Goal: Find specific page/section: Find specific page/section

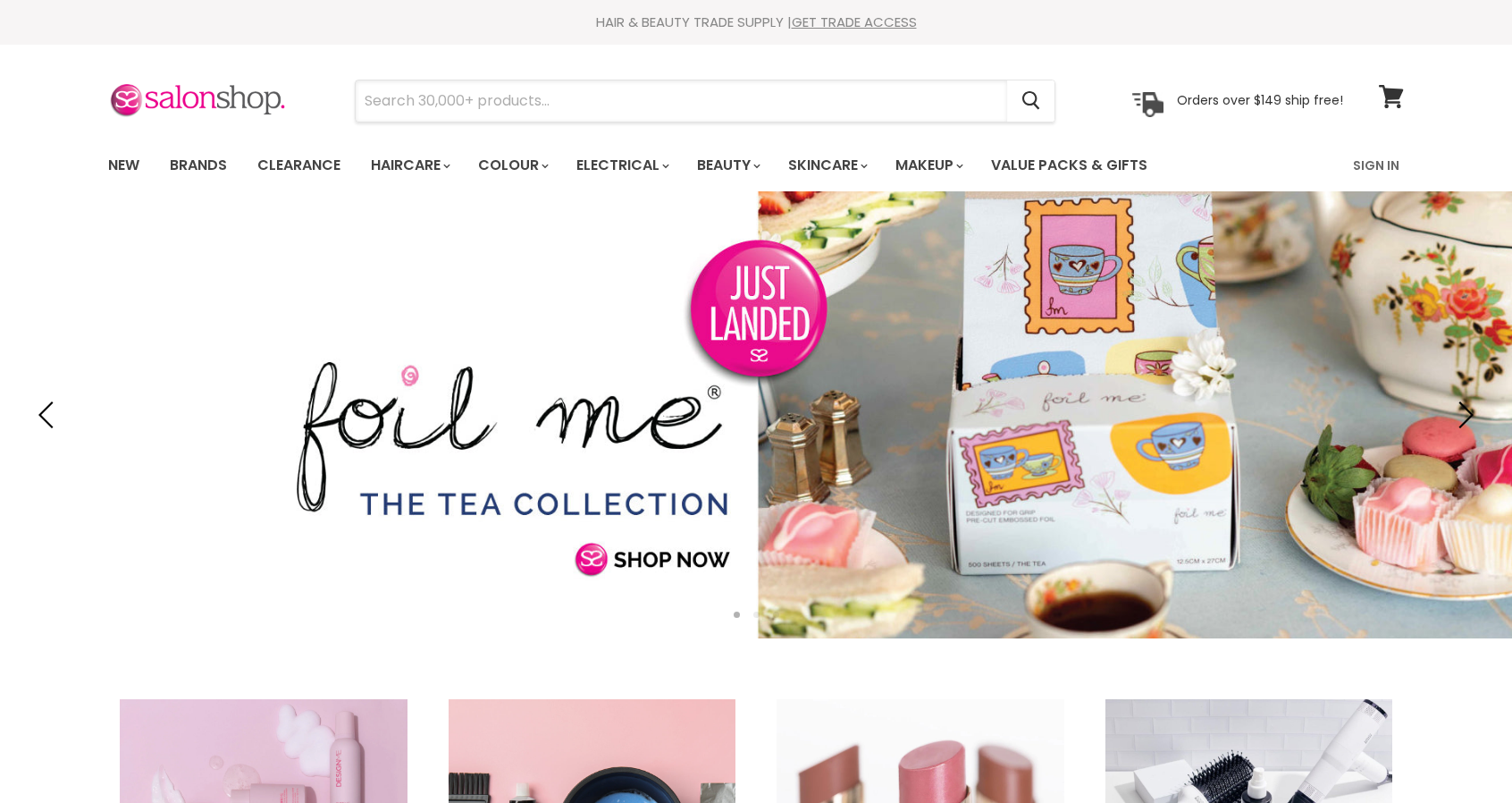
click at [381, 117] on input "Search" at bounding box center [681, 101] width 652 height 41
click at [213, 170] on link "Brands" at bounding box center [198, 165] width 84 height 38
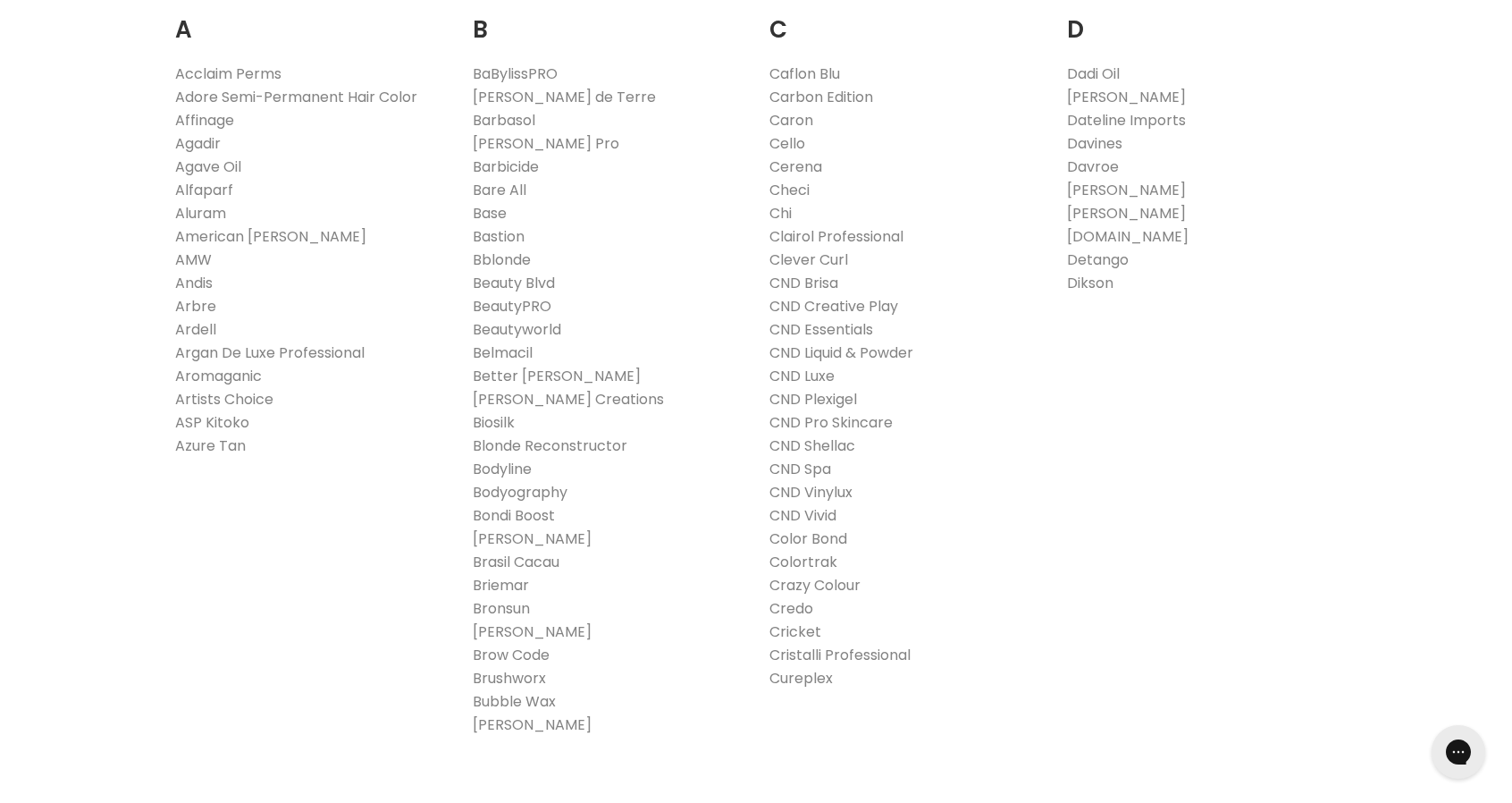
scroll to position [422, 0]
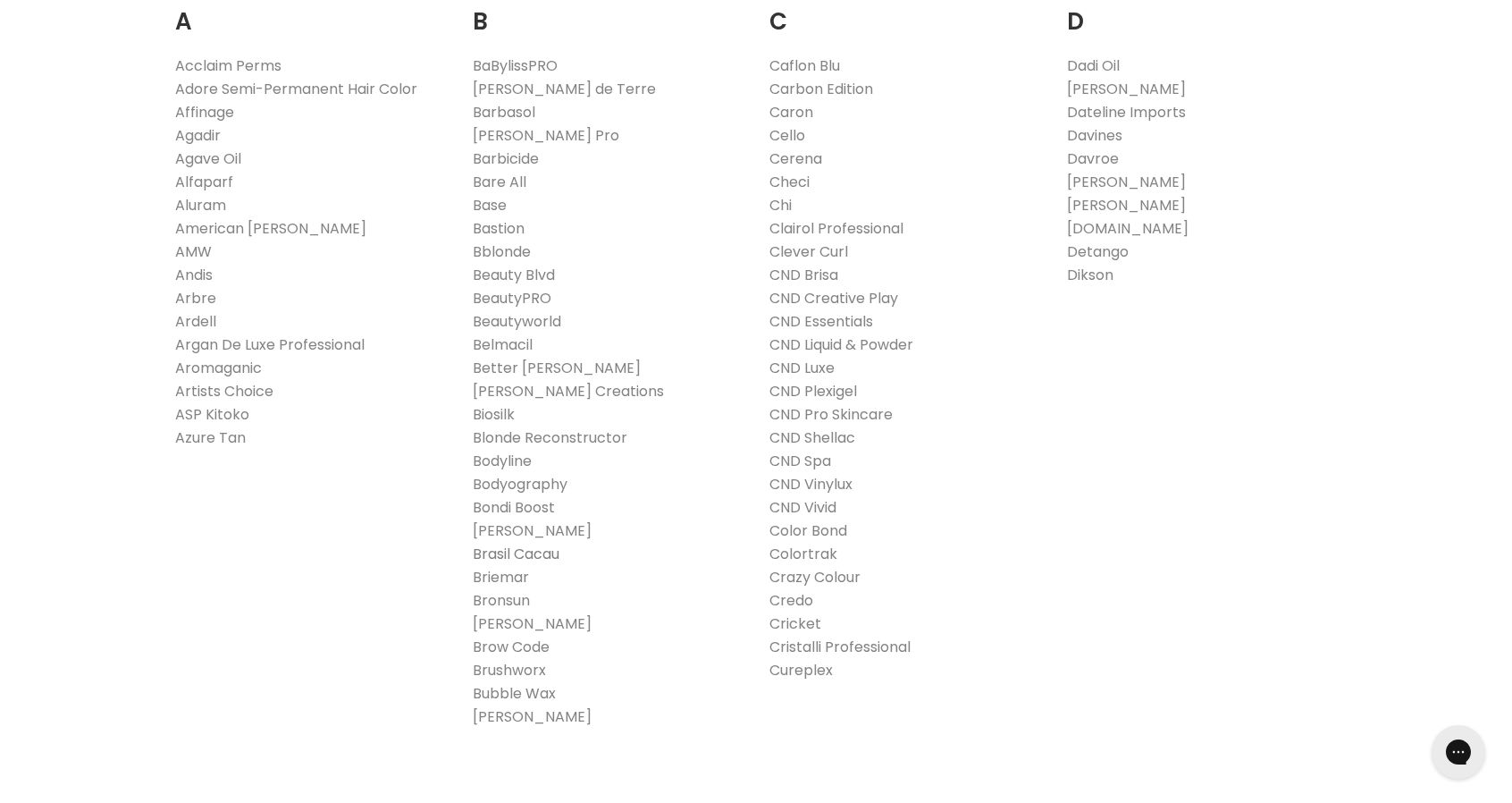
click at [555, 547] on link "Brasil Cacau" at bounding box center [516, 553] width 87 height 21
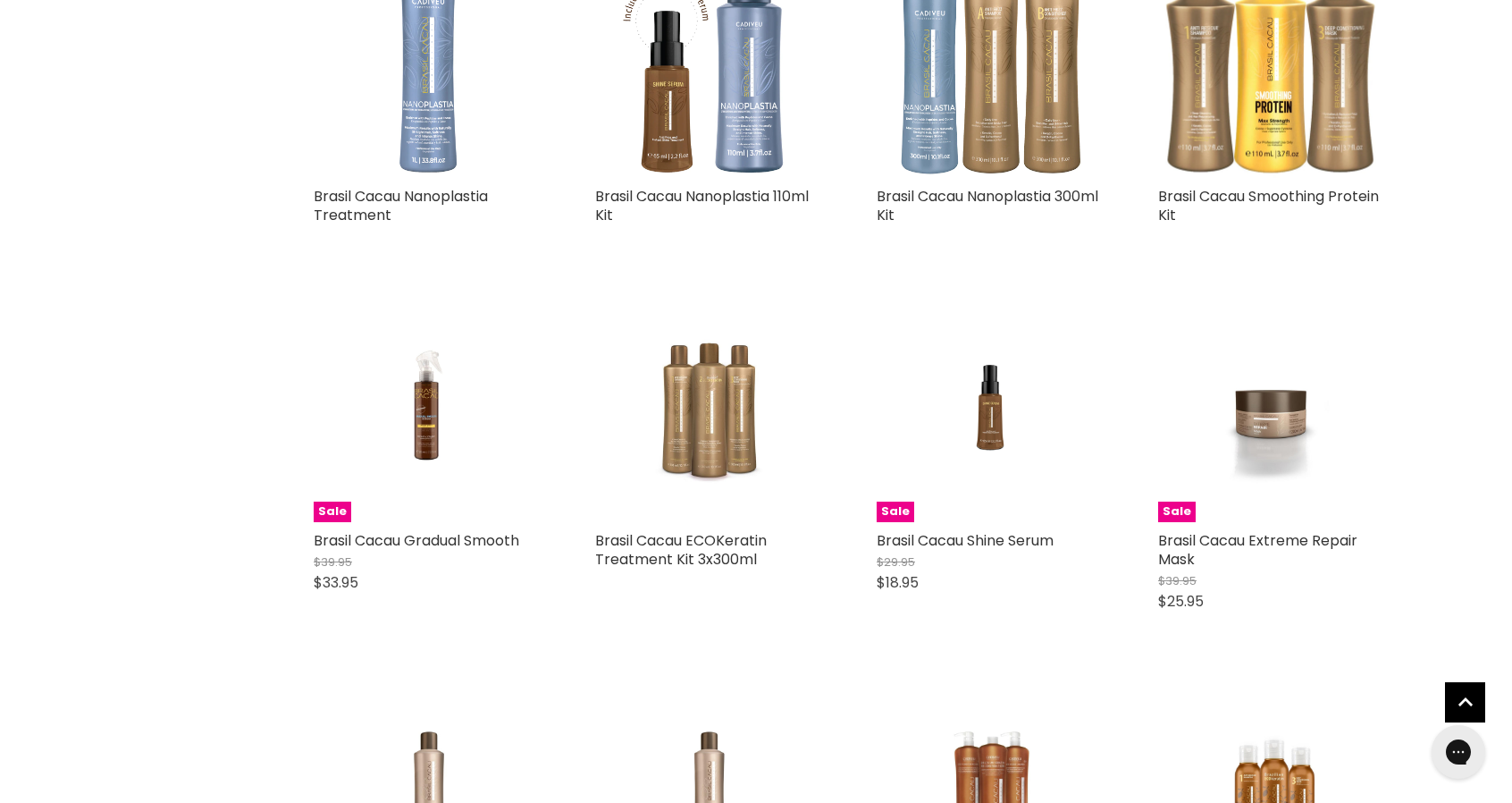
scroll to position [719, 0]
